Goal: Navigation & Orientation: Find specific page/section

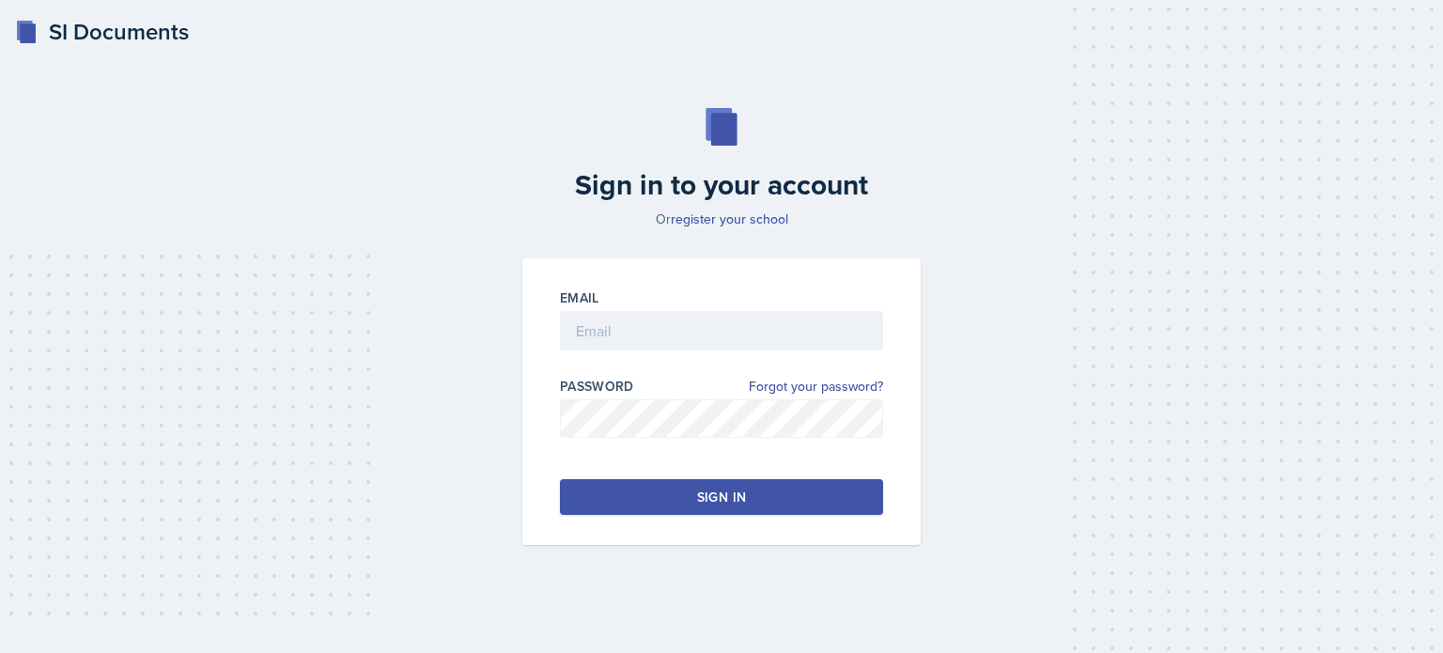
click at [661, 308] on div "Email" at bounding box center [721, 328] width 323 height 81
click at [659, 351] on div at bounding box center [721, 359] width 323 height 19
click at [660, 332] on input "email" at bounding box center [721, 330] width 323 height 39
type input "[EMAIL_ADDRESS][DOMAIN_NAME]"
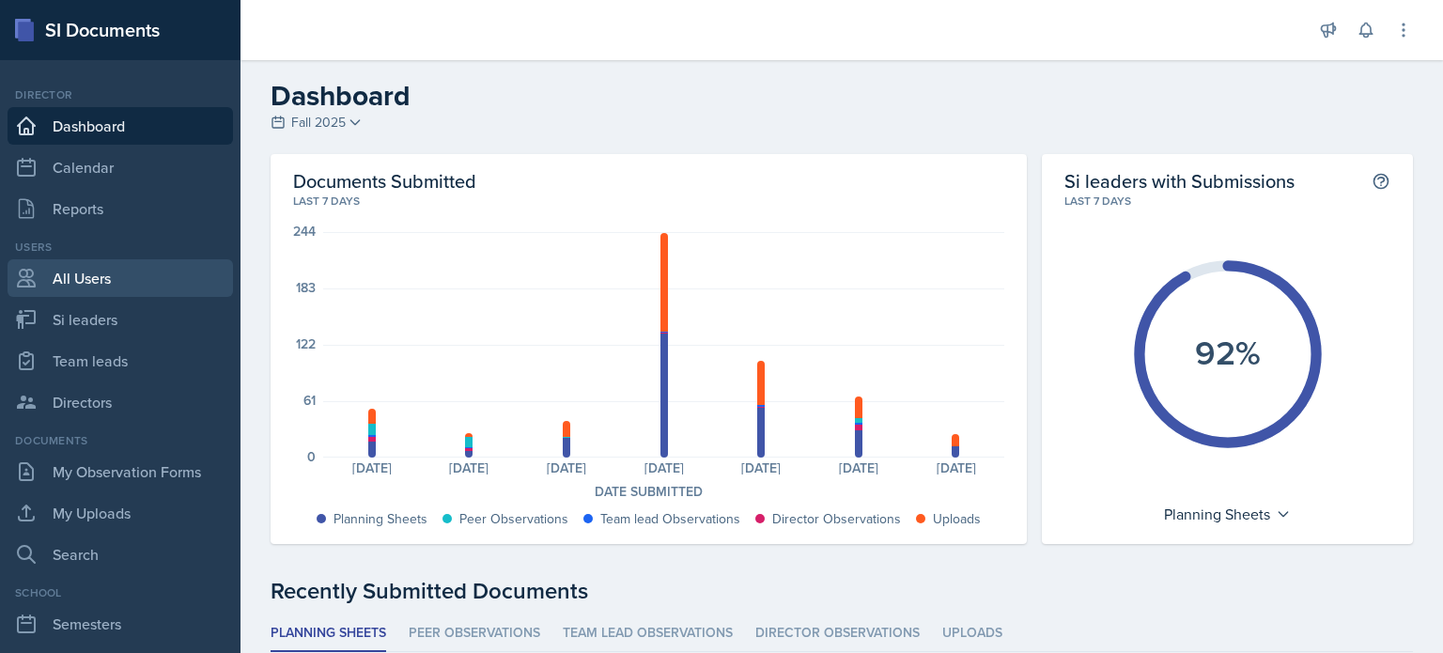
click at [73, 276] on link "All Users" at bounding box center [120, 278] width 225 height 38
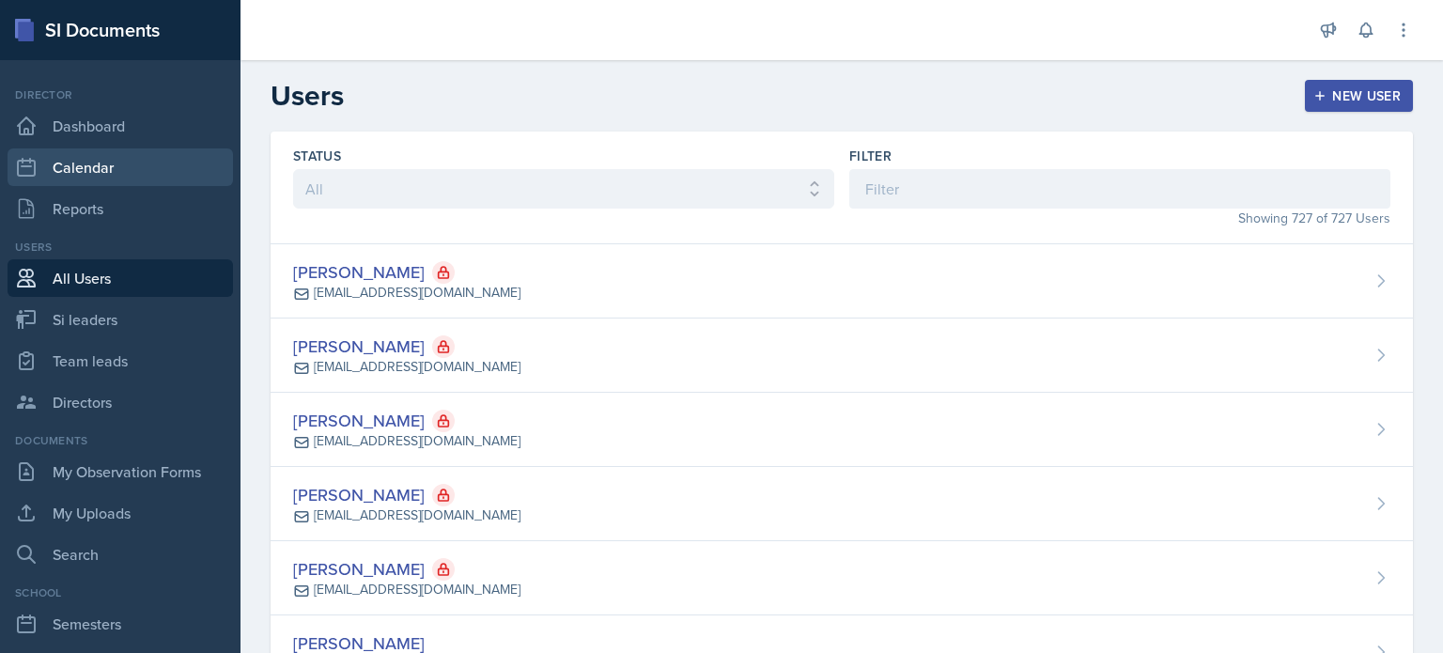
click at [89, 159] on link "Calendar" at bounding box center [120, 167] width 225 height 38
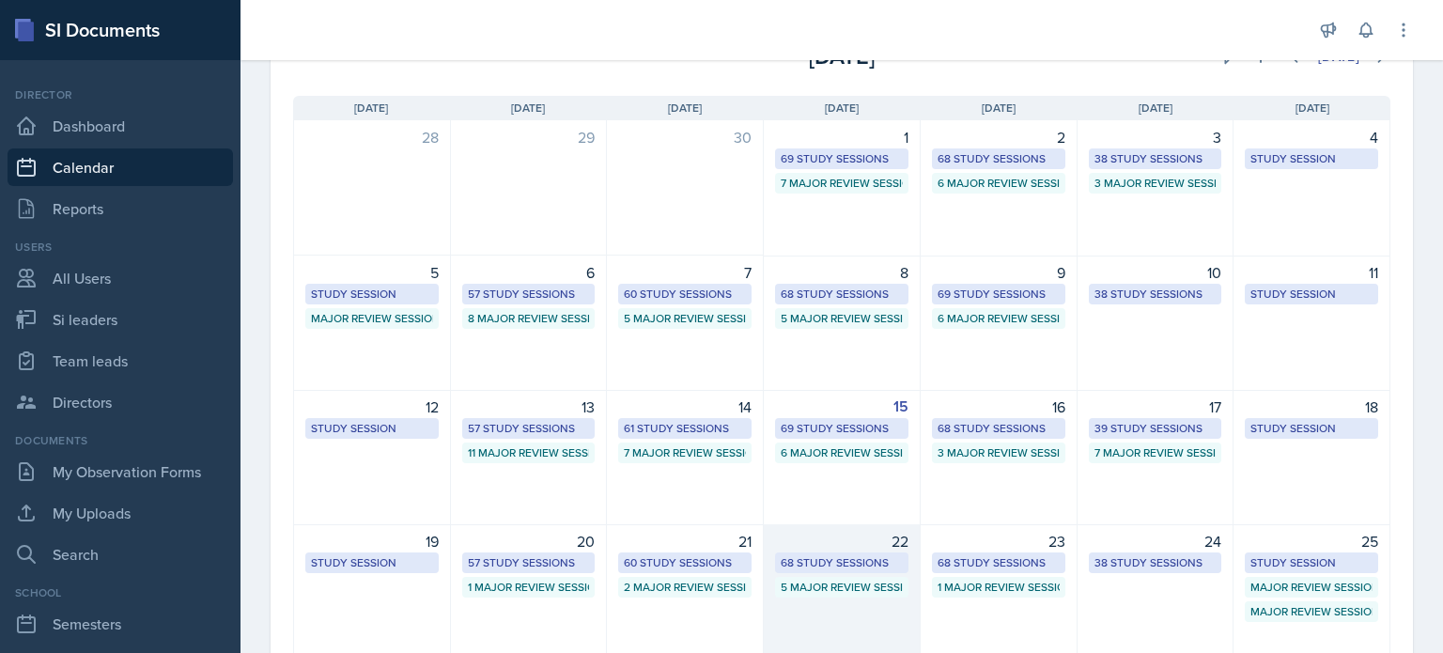
scroll to position [188, 0]
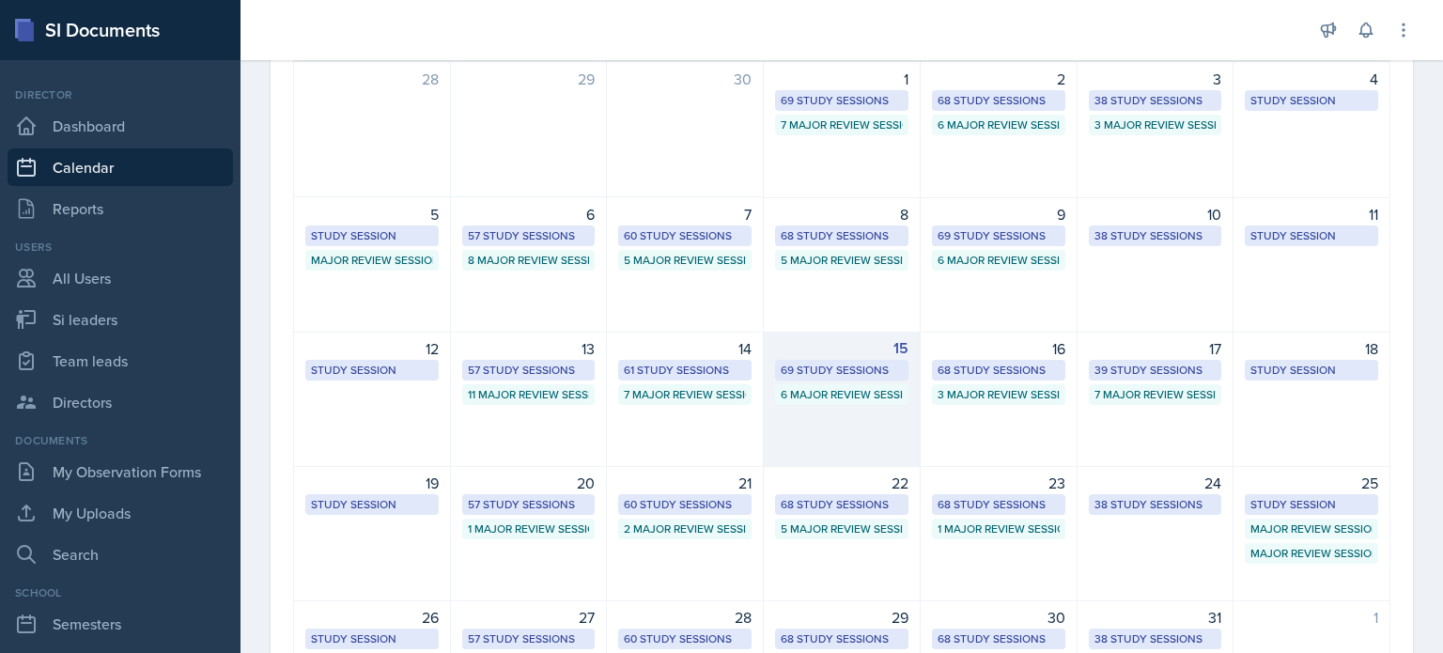
click at [861, 424] on div "15 69 Study Sessions 6 Major Review Sessions" at bounding box center [842, 399] width 157 height 135
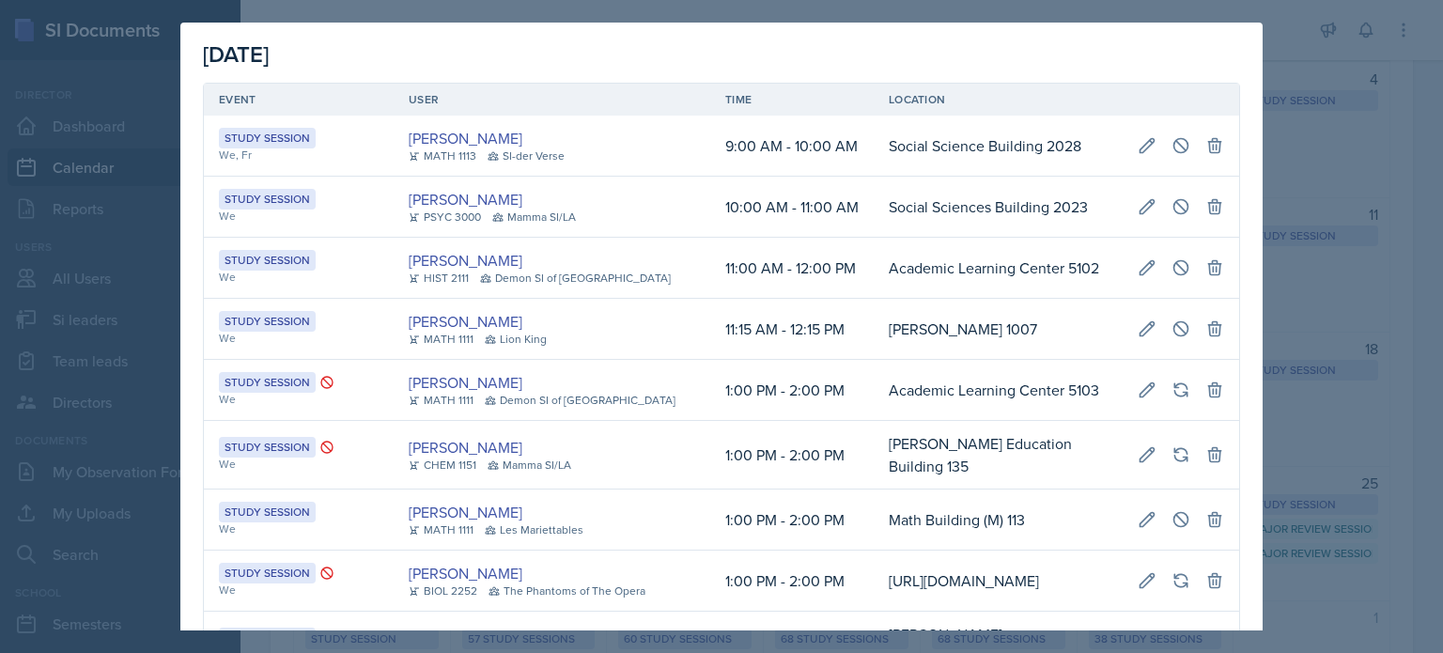
click at [552, 415] on td "[PERSON_NAME] MATH 1111 Demon SI of [GEOGRAPHIC_DATA]" at bounding box center [552, 390] width 317 height 61
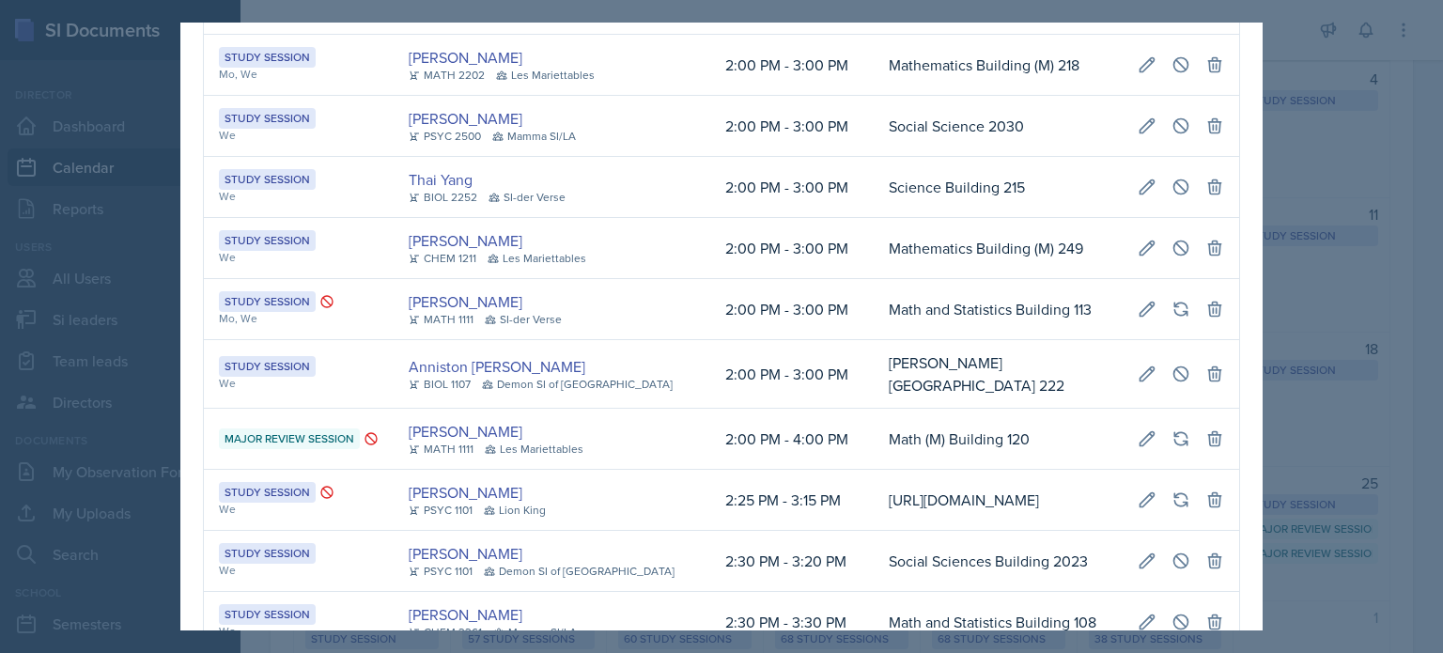
scroll to position [0, 0]
